Goal: Navigation & Orientation: Find specific page/section

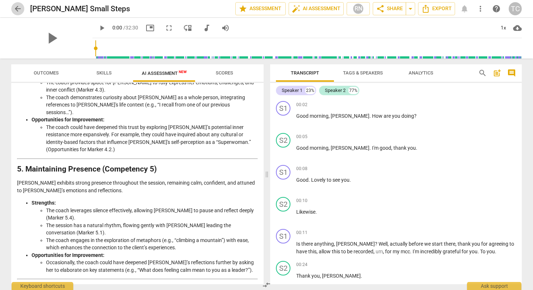
click at [20, 8] on span "arrow_back" at bounding box center [17, 8] width 9 height 9
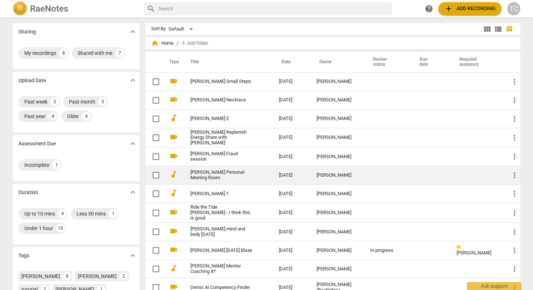
click at [210, 173] on link "[PERSON_NAME] Personal Meeting Room" at bounding box center [221, 174] width 62 height 11
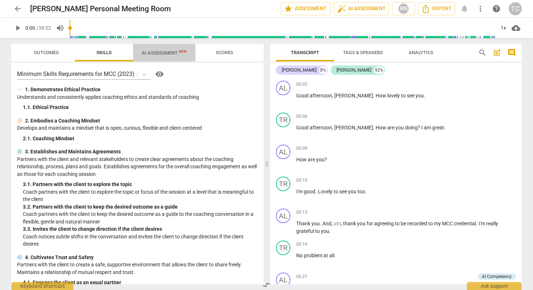
click at [167, 50] on span "AI Assessment New" at bounding box center [164, 52] width 45 height 5
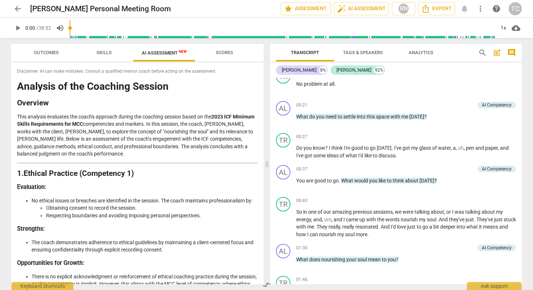
scroll to position [180, 0]
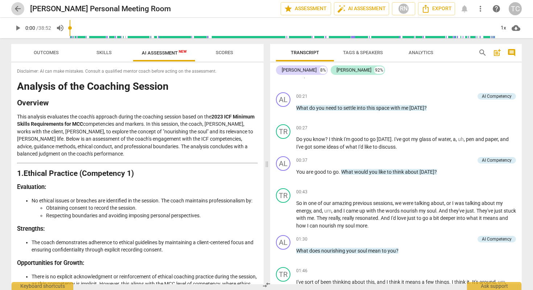
click at [14, 8] on span "arrow_back" at bounding box center [17, 8] width 9 height 9
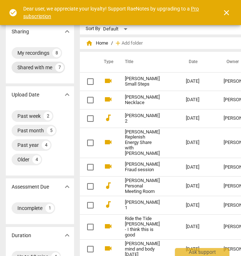
click at [29, 65] on div "Shared with me" at bounding box center [34, 67] width 35 height 7
